Goal: Task Accomplishment & Management: Manage account settings

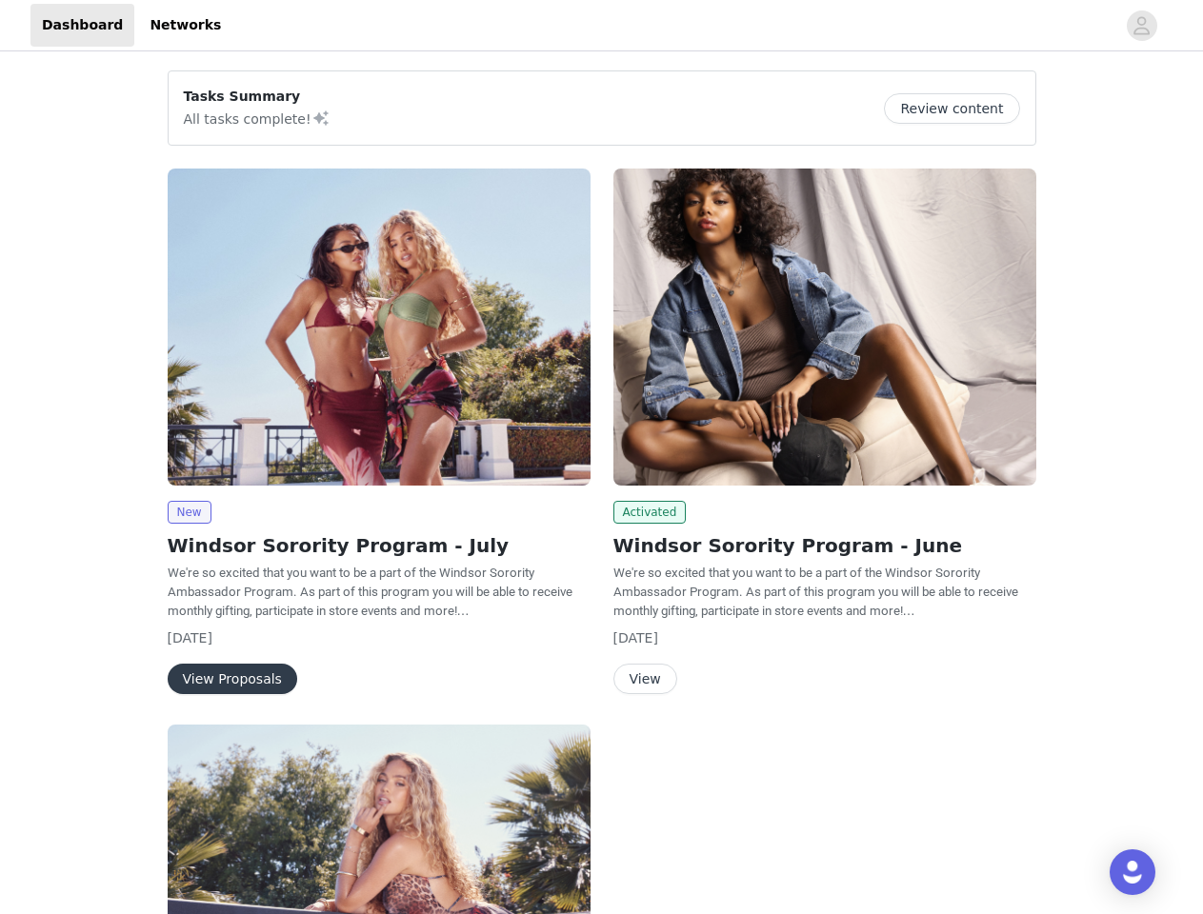
click at [602, 457] on div "Activated Windsor Sorority Program - June We're so excited that you want to be …" at bounding box center [825, 435] width 446 height 556
click at [601, 26] on div at bounding box center [673, 25] width 883 height 43
click at [1142, 26] on icon "avatar" at bounding box center [1141, 25] width 18 height 30
click at [959, 109] on div "Tasks Summary All tasks complete! Review content New Windsor Sorority Program -…" at bounding box center [601, 687] width 1203 height 1264
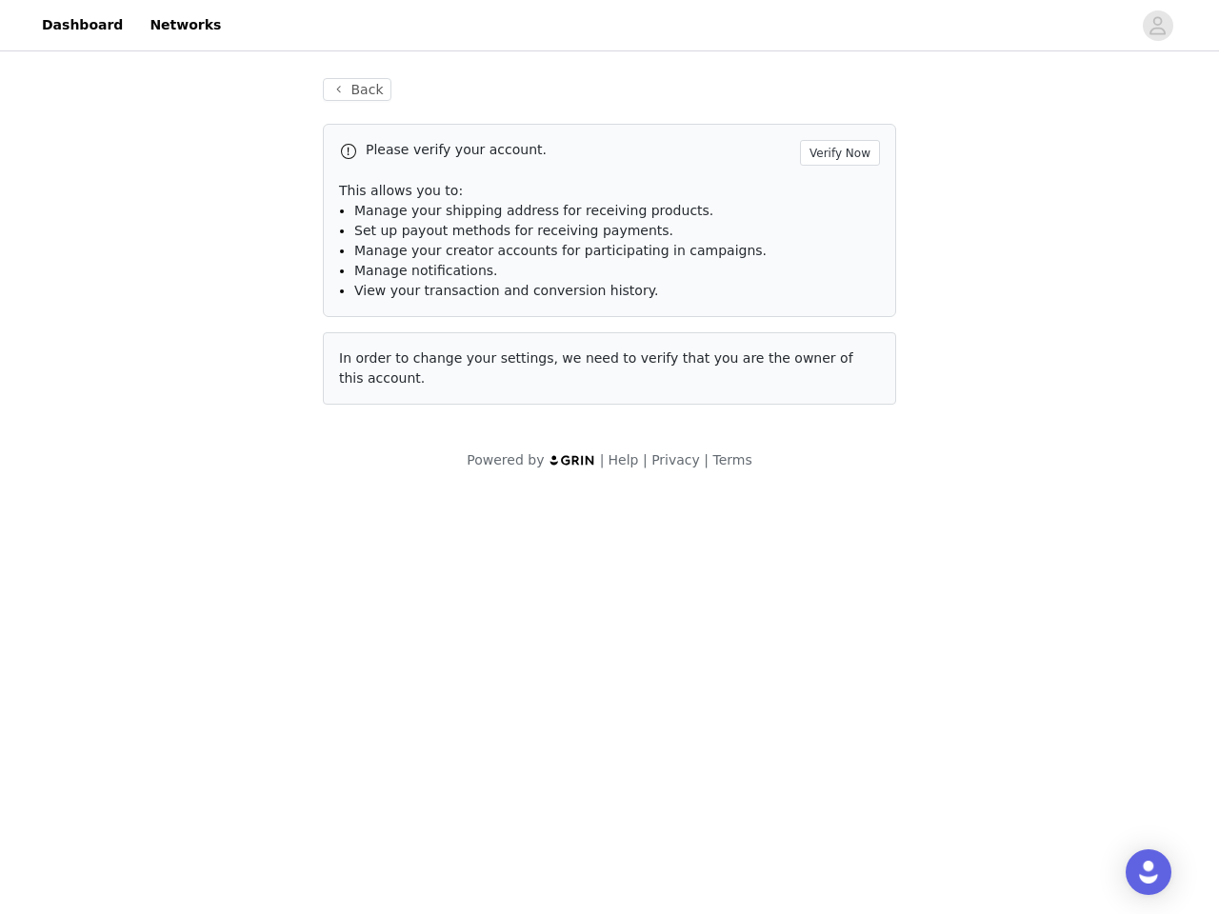
click at [379, 327] on div "Please verify your account. Verify Now This allows you to: Manage your shipping…" at bounding box center [609, 264] width 573 height 281
click at [189, 512] on body "Dashboard Networks Back Please verify your account. Verify Now This allows you …" at bounding box center [609, 457] width 1219 height 914
click at [227, 679] on body "Dashboard Networks Back Please verify your account. Verify Now This allows you …" at bounding box center [609, 457] width 1219 height 914
click at [825, 327] on div "Please verify your account. Verify Now This allows you to: Manage your shipping…" at bounding box center [609, 264] width 573 height 281
click at [647, 512] on body "Dashboard Networks Back Please verify your account. Verify Now This allows you …" at bounding box center [609, 457] width 1219 height 914
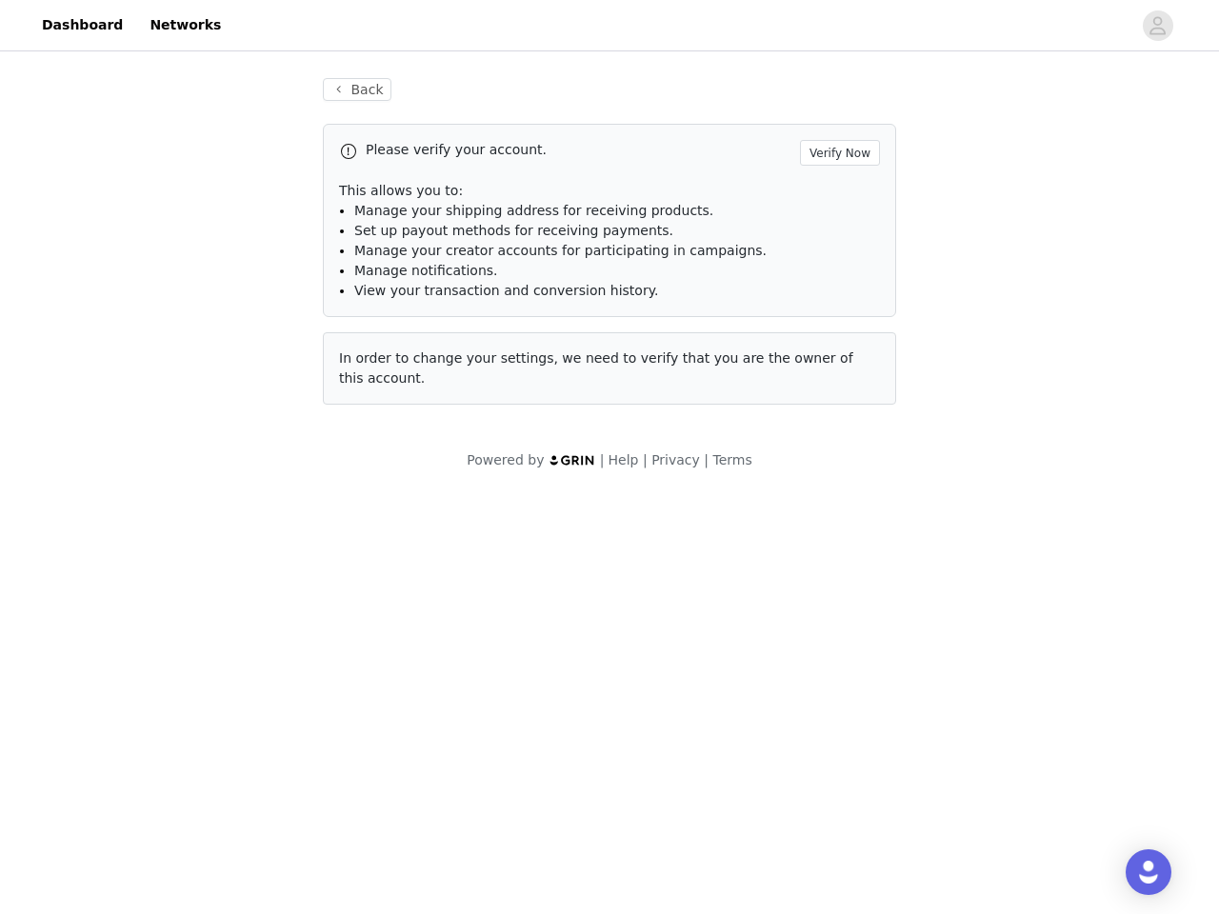
click at [644, 679] on body "Dashboard Networks Back Please verify your account. Verify Now This allows you …" at bounding box center [609, 457] width 1219 height 914
